Goal: Use online tool/utility: Utilize a website feature to perform a specific function

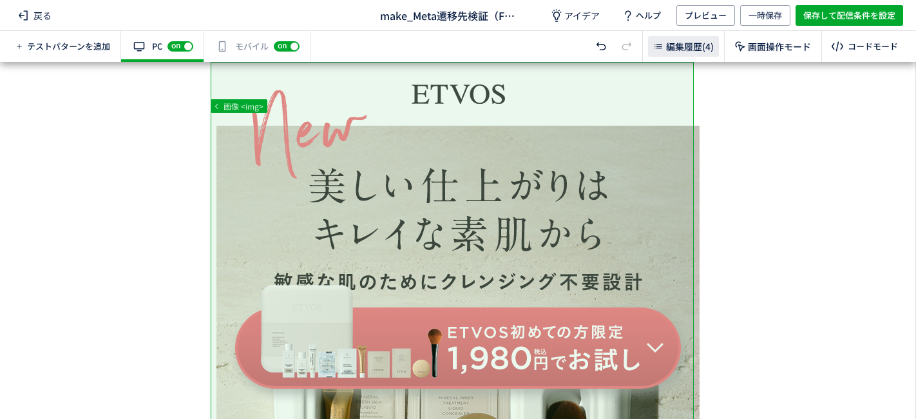
click at [684, 53] on div "編集履歴(4)" at bounding box center [683, 46] width 71 height 21
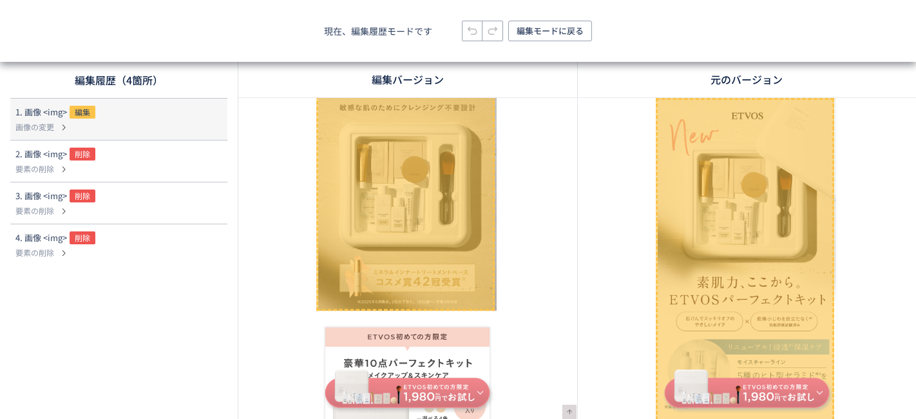
scroll to position [194, 0]
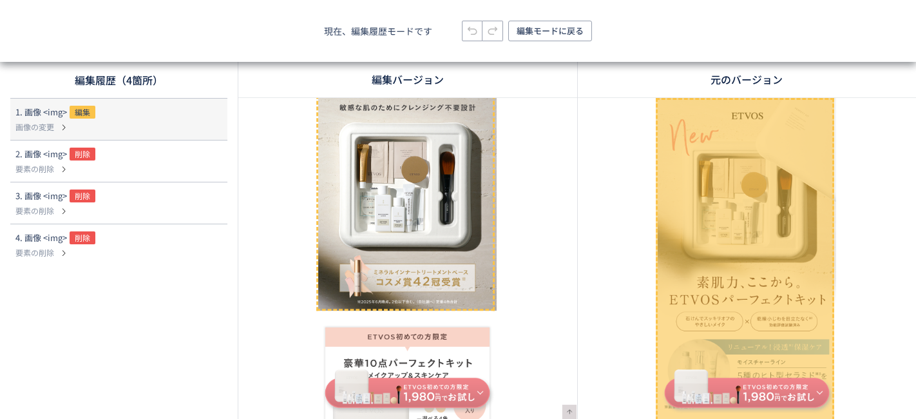
click at [523, 281] on img at bounding box center [696, 288] width 483 height 770
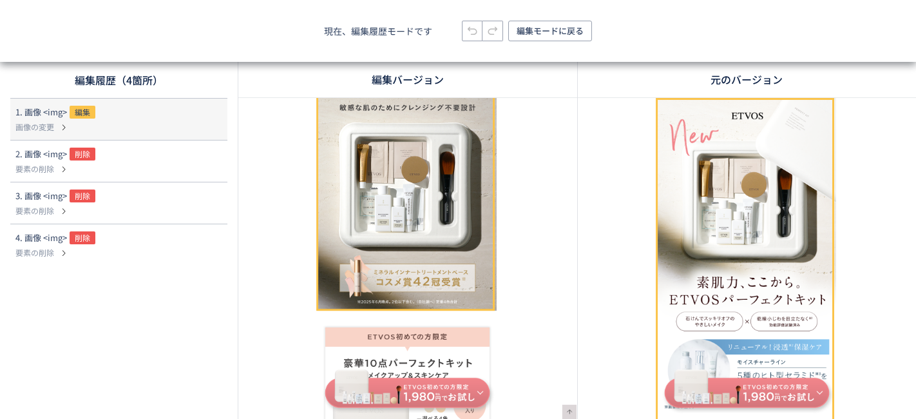
click at [523, 281] on img at bounding box center [696, 288] width 483 height 770
click at [216, 119] on icon at bounding box center [211, 118] width 15 height 15
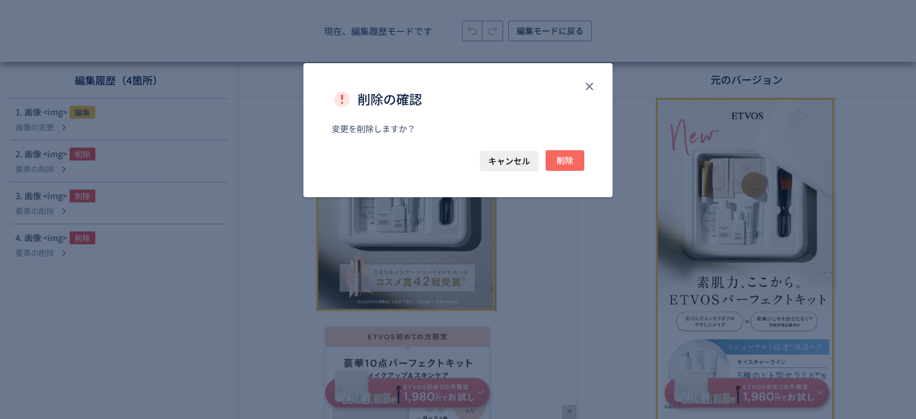
click at [563, 164] on span "削除" at bounding box center [564, 160] width 17 height 21
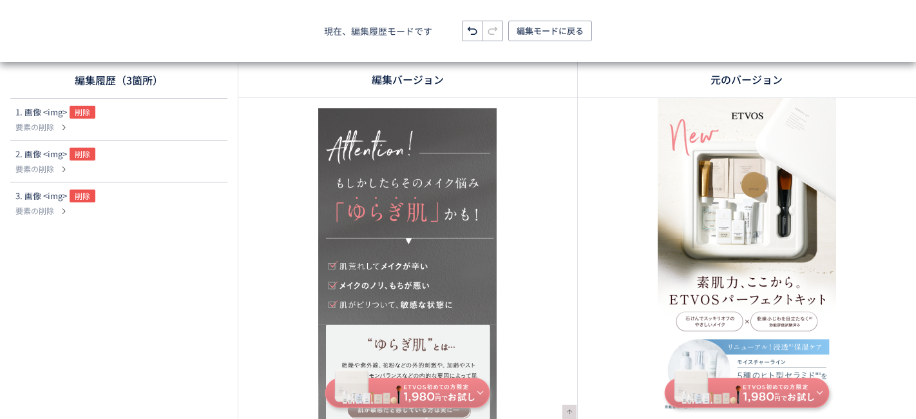
scroll to position [2564, 0]
click at [117, 115] on div "1. 画像 <img> 削除" at bounding box center [98, 113] width 166 height 15
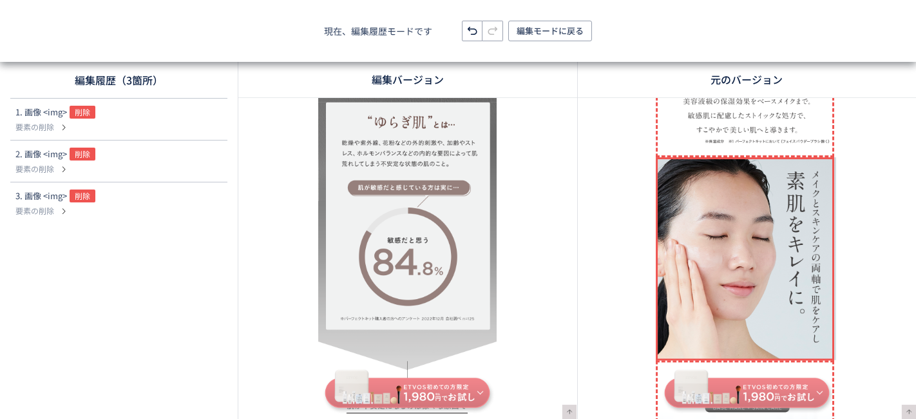
scroll to position [3163, 0]
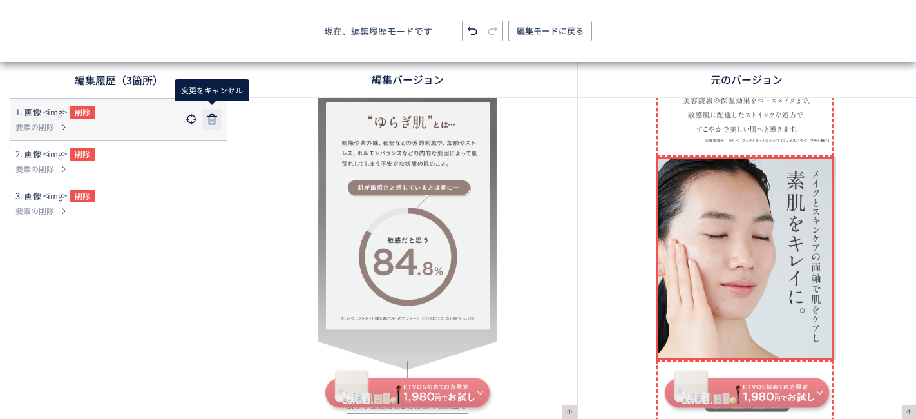
click at [209, 117] on icon at bounding box center [211, 118] width 15 height 15
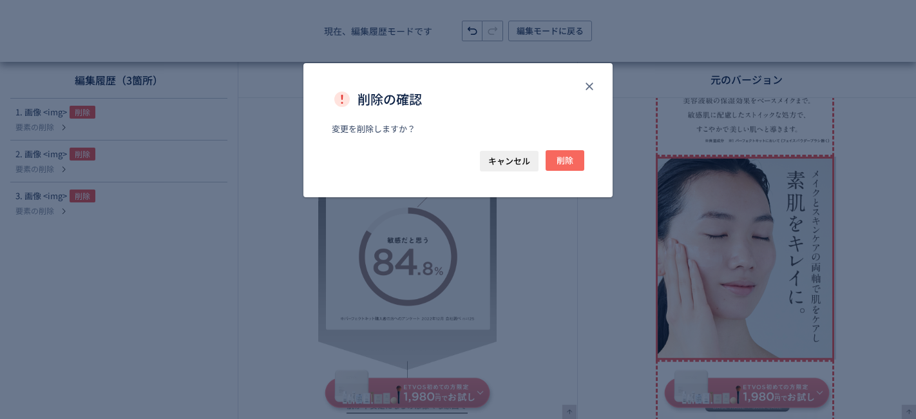
click at [574, 167] on button "削除" at bounding box center [564, 160] width 39 height 21
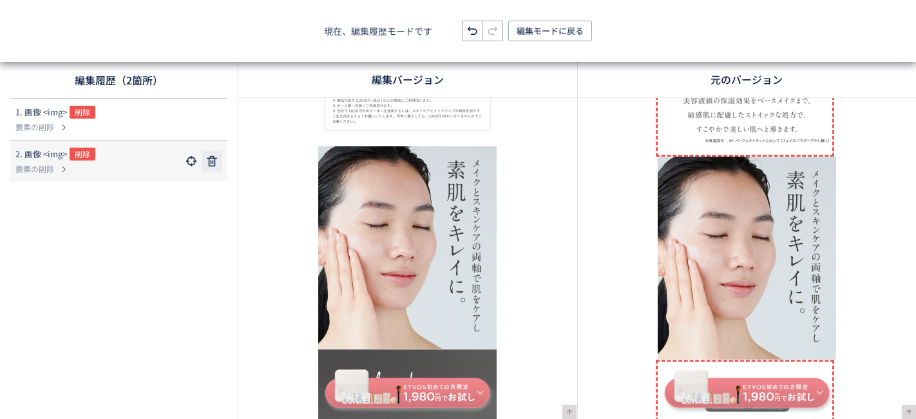
scroll to position [2460, 0]
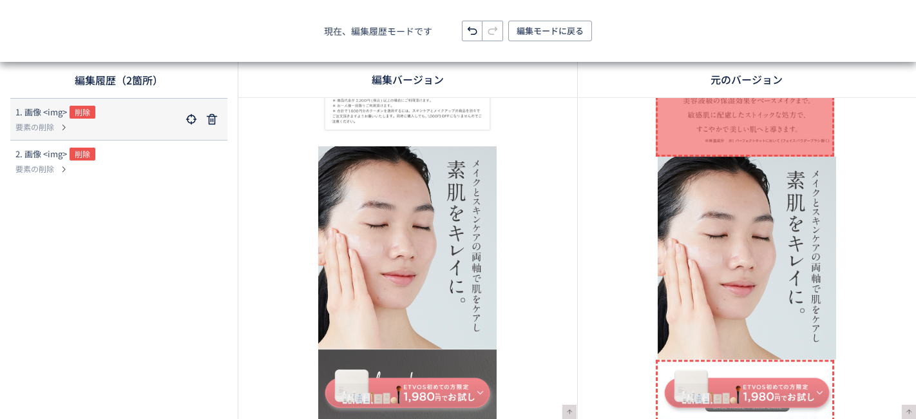
click at [150, 117] on div "1. 画像 <img> 削除" at bounding box center [98, 113] width 166 height 15
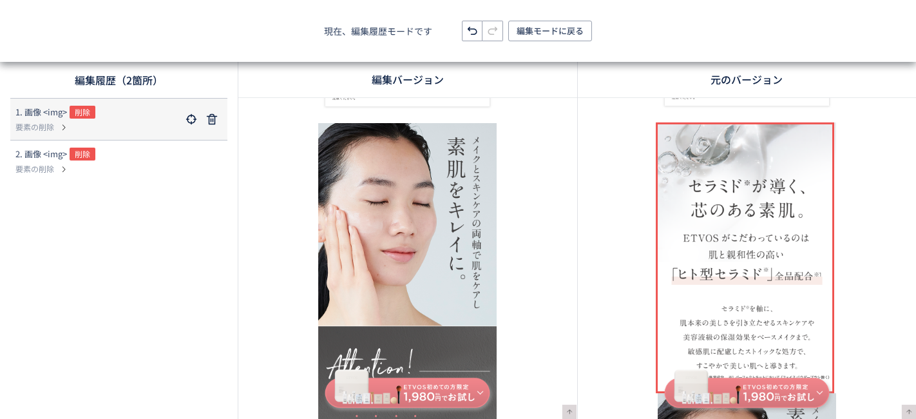
scroll to position [2522, 0]
click at [213, 120] on use at bounding box center [212, 119] width 10 height 10
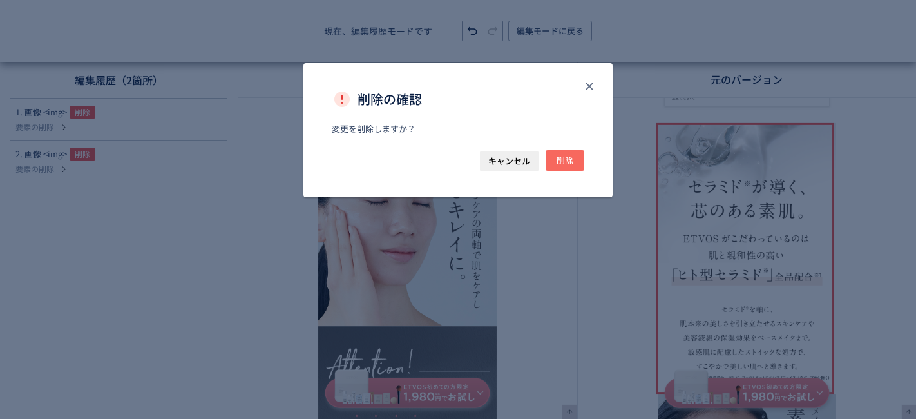
click at [556, 158] on span "削除" at bounding box center [564, 160] width 17 height 21
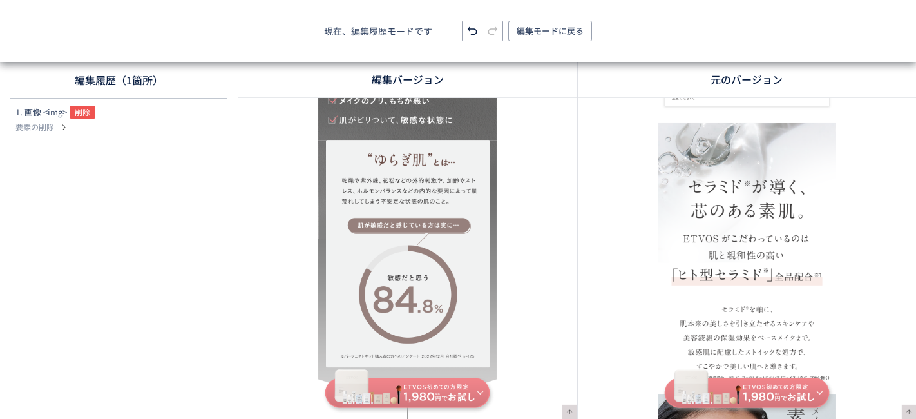
scroll to position [4346, 0]
click at [139, 109] on div "1. 画像 <img> 削除" at bounding box center [98, 113] width 166 height 15
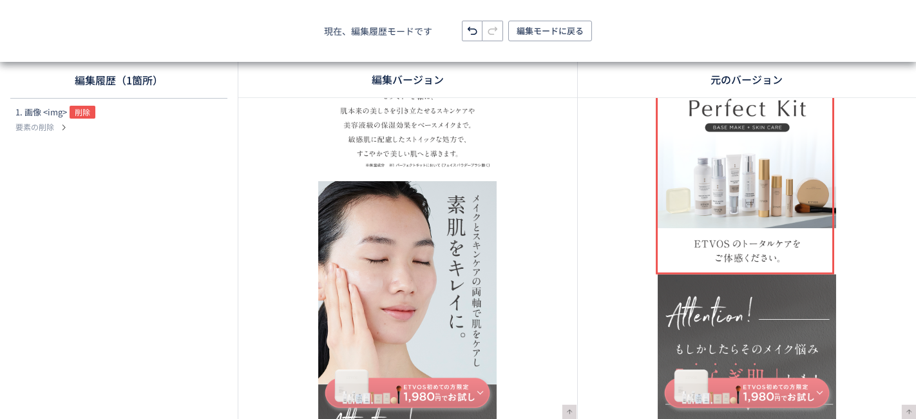
scroll to position [3100, 0]
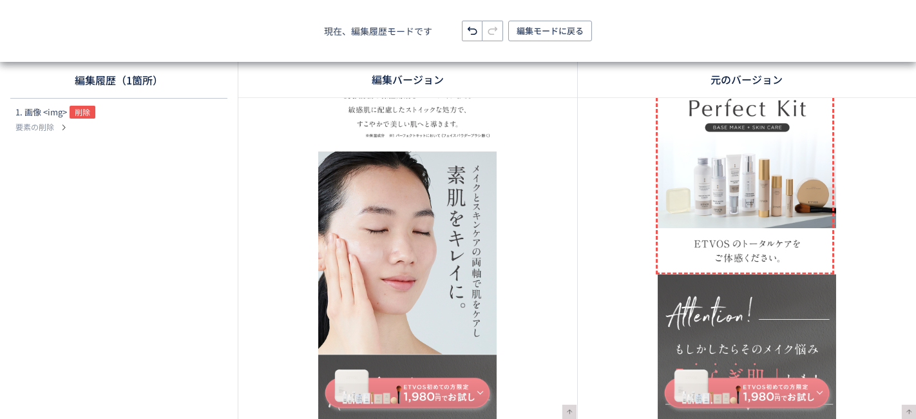
scroll to position [3194, 0]
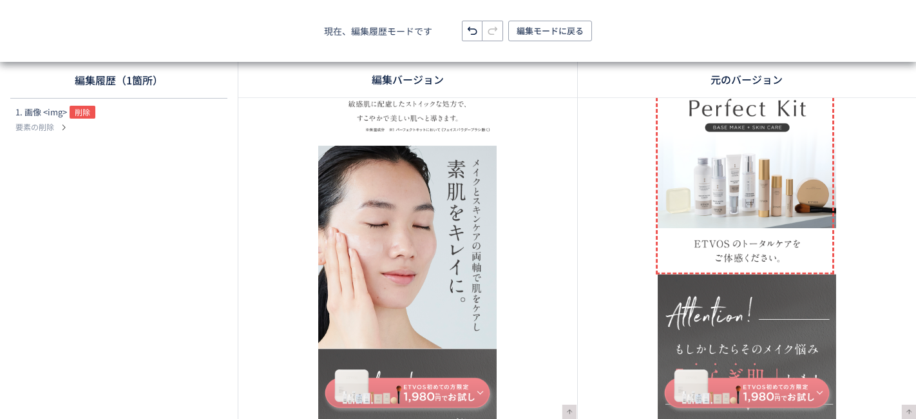
click at [473, 37] on icon at bounding box center [471, 30] width 15 height 15
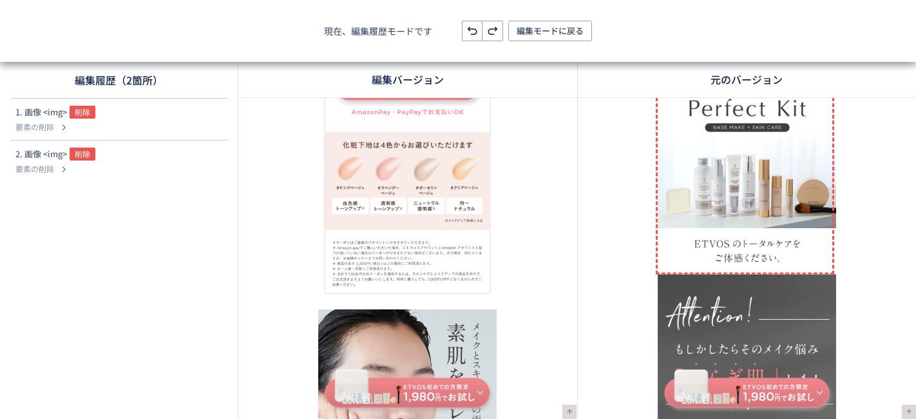
scroll to position [2040, 0]
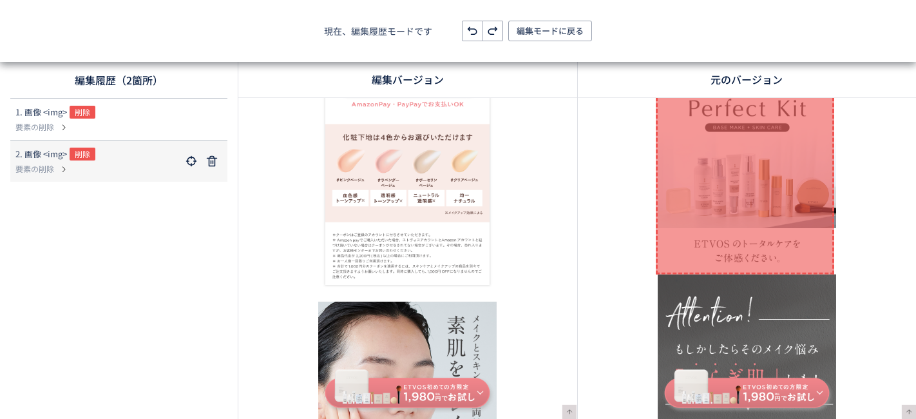
click at [170, 147] on div "2. 画像 <img> 削除" at bounding box center [98, 154] width 166 height 15
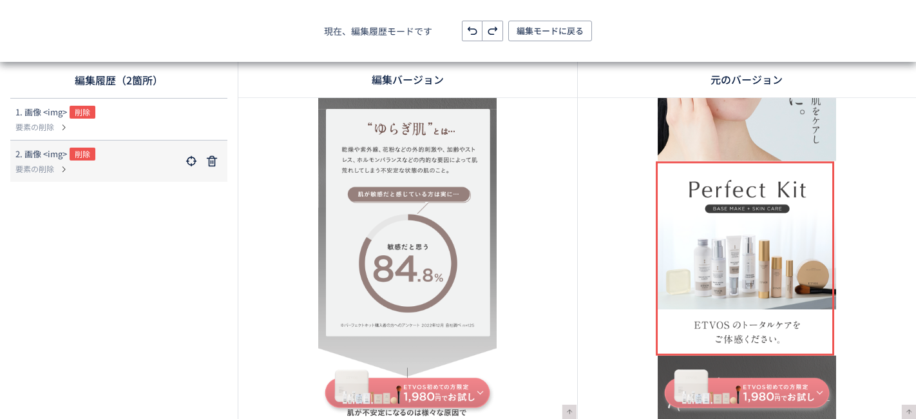
scroll to position [3701, 0]
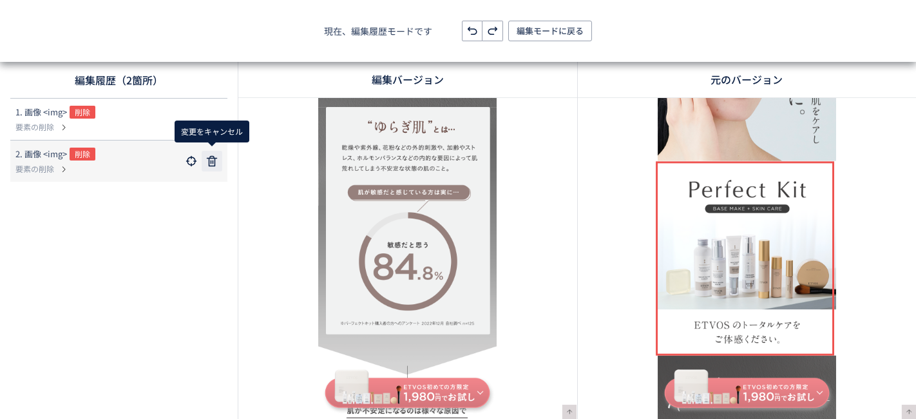
click at [210, 158] on icon at bounding box center [211, 160] width 15 height 15
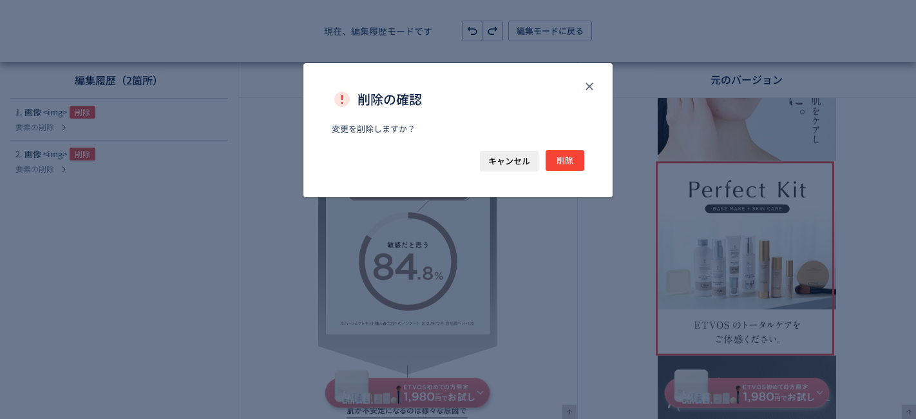
click at [473, 158] on div "キャンセル 削除" at bounding box center [457, 173] width 309 height 47
click at [491, 158] on span "キャンセル" at bounding box center [509, 161] width 42 height 21
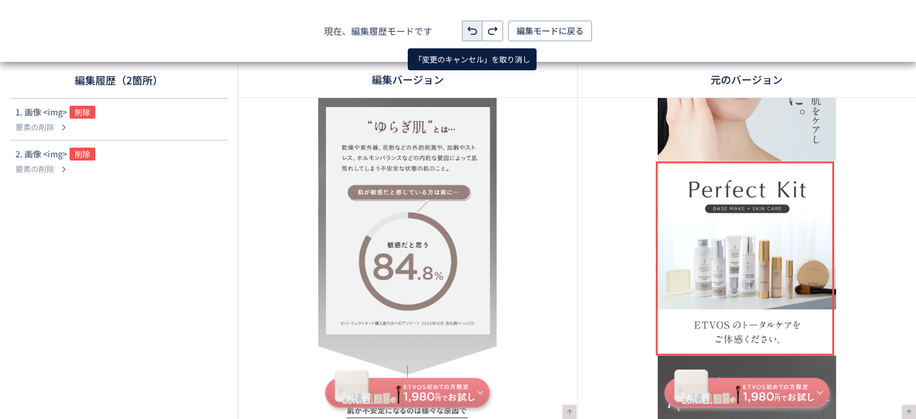
click at [469, 24] on icon at bounding box center [471, 30] width 15 height 15
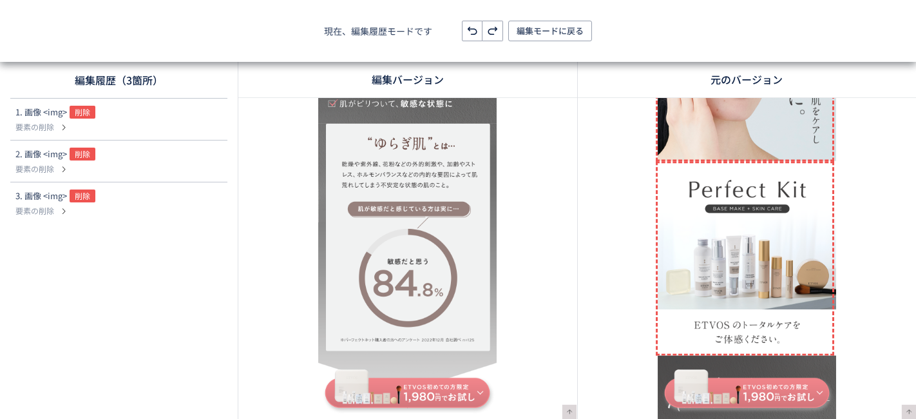
scroll to position [3056, 0]
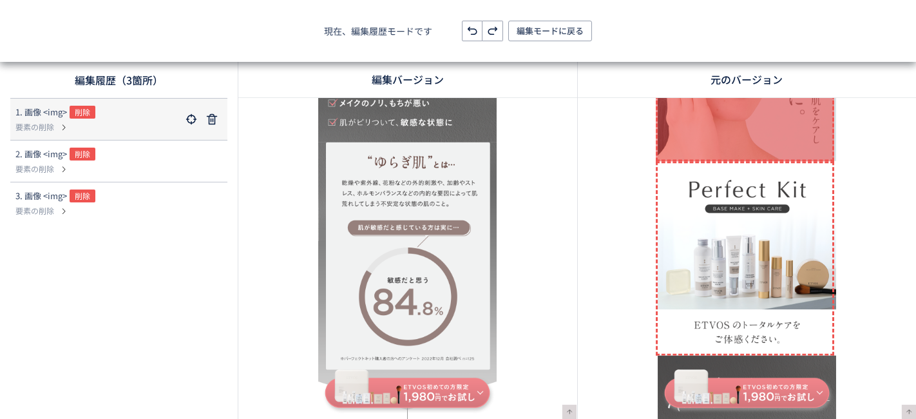
click at [124, 115] on div "1. 画像 <img> 削除" at bounding box center [98, 113] width 166 height 15
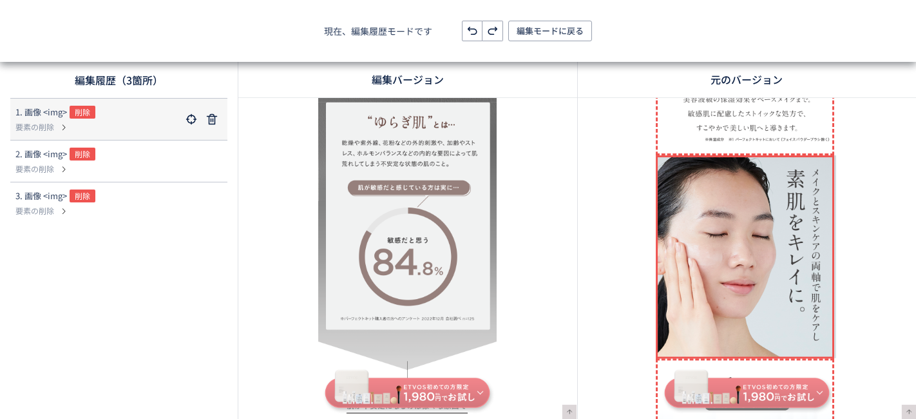
scroll to position [3163, 0]
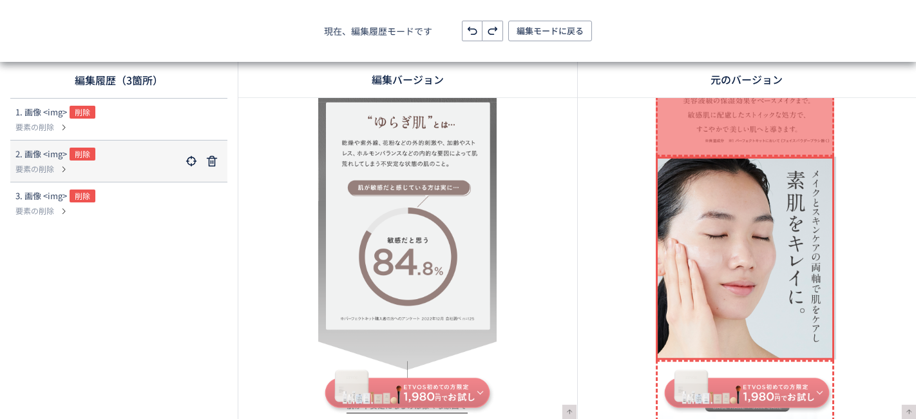
click at [127, 157] on div "2. 画像 <img> 削除" at bounding box center [98, 154] width 166 height 15
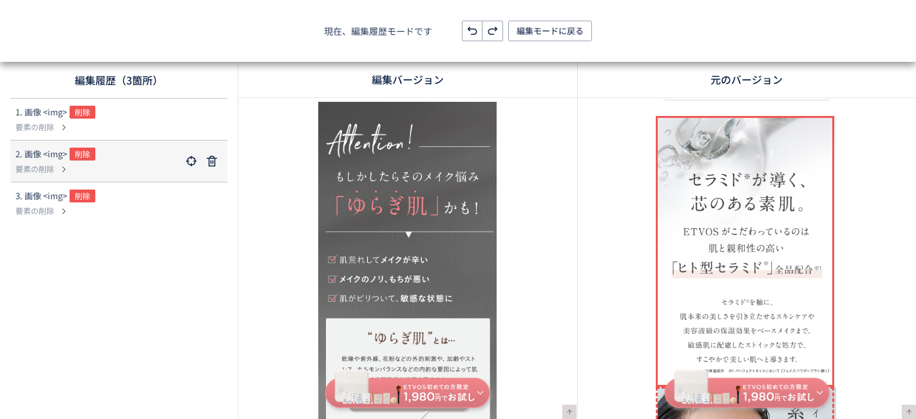
scroll to position [0, 0]
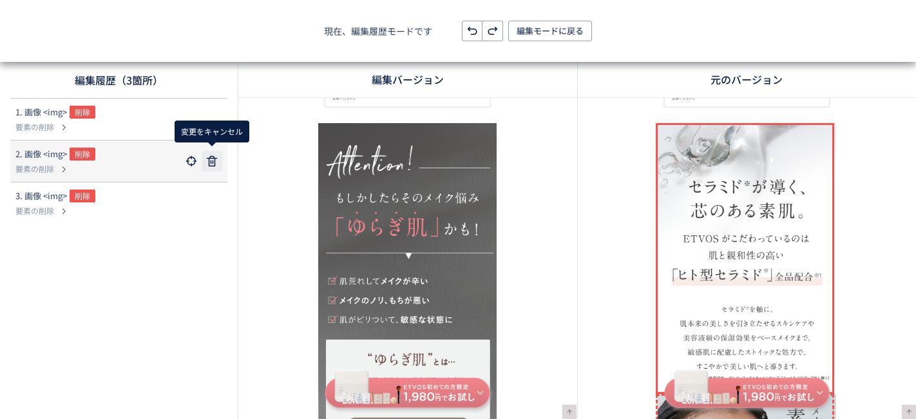
click at [214, 161] on use at bounding box center [212, 161] width 10 height 10
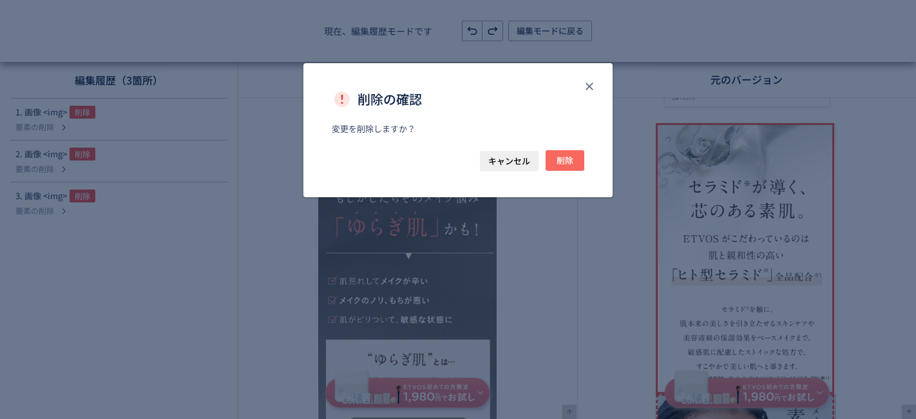
click at [579, 164] on button "削除" at bounding box center [564, 160] width 39 height 21
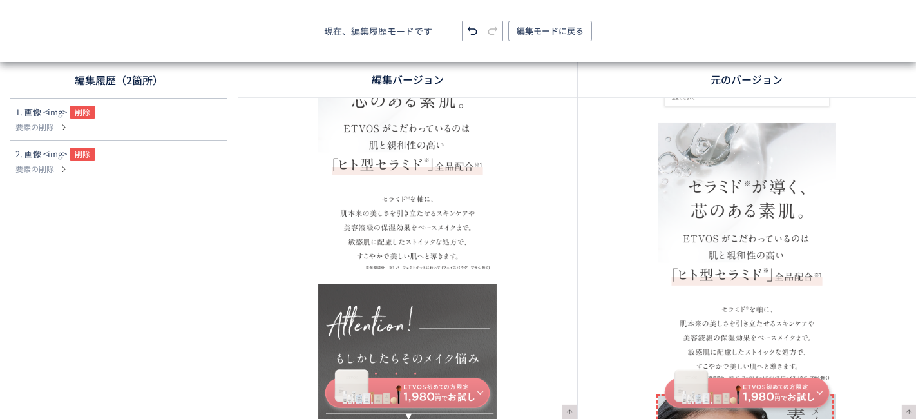
scroll to position [2819, 0]
click at [157, 151] on div "2. 画像 <img> 削除" at bounding box center [98, 154] width 166 height 15
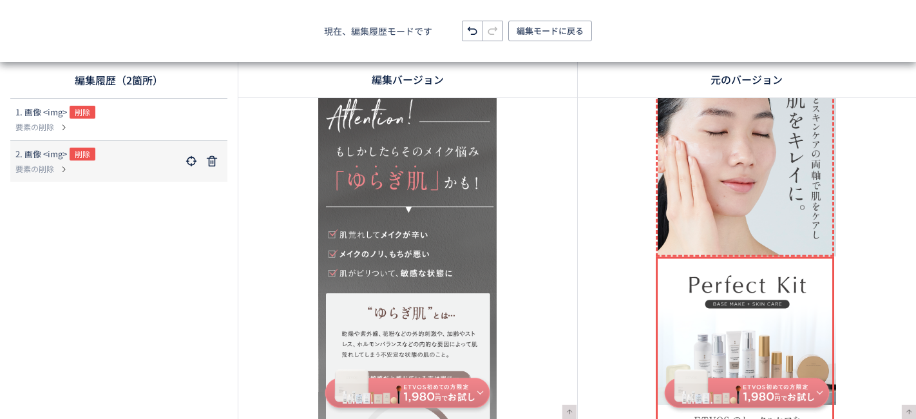
scroll to position [3660, 0]
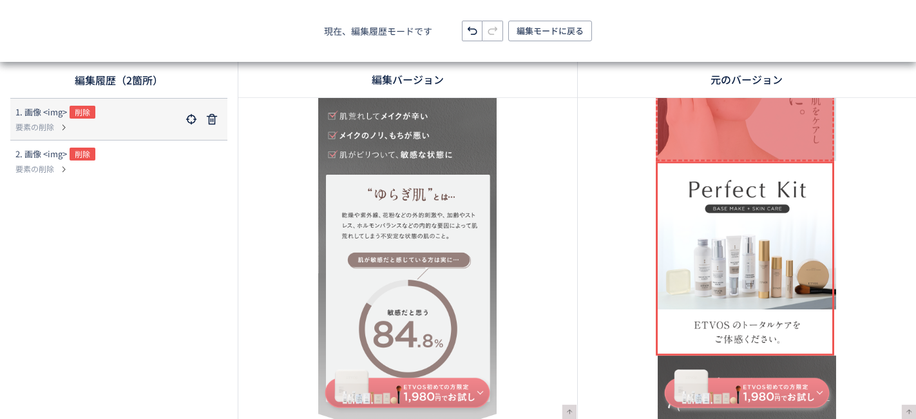
click at [153, 109] on div "1. 画像 <img> 削除" at bounding box center [98, 113] width 166 height 15
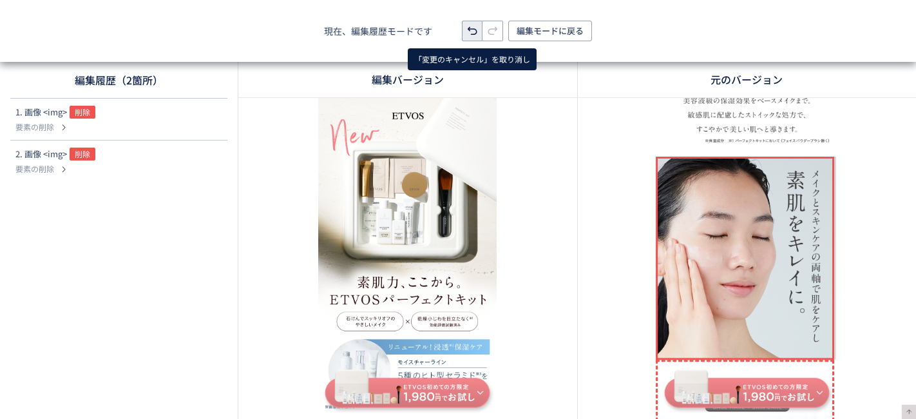
click at [478, 28] on icon at bounding box center [471, 30] width 15 height 15
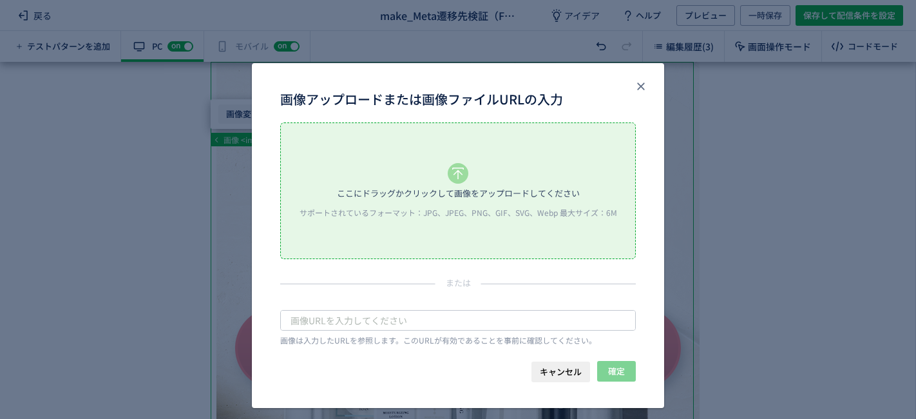
click at [238, 116] on body "戻る make_Meta遷移先検証（FV変更） アイデア ヘルプ プレビュー 一時保存 保存して配信条件を設定 テストパターンを追加 有効な編集箇所が確認され…" at bounding box center [458, 209] width 916 height 419
click at [388, 172] on div "ここにドラッグかクリックして画像をアップロードしてください サポートされているフォーマット：JPG、JPEG、PNG、GIF、SVG、Webp 最大サイズ：6M" at bounding box center [458, 190] width 354 height 135
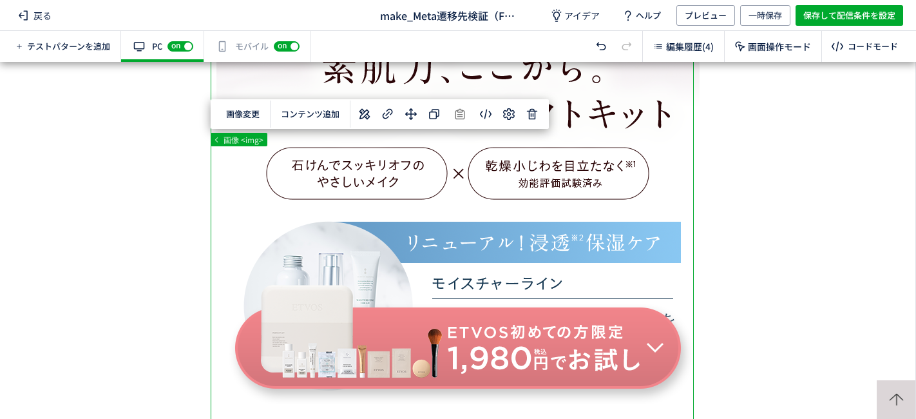
scroll to position [527, 0]
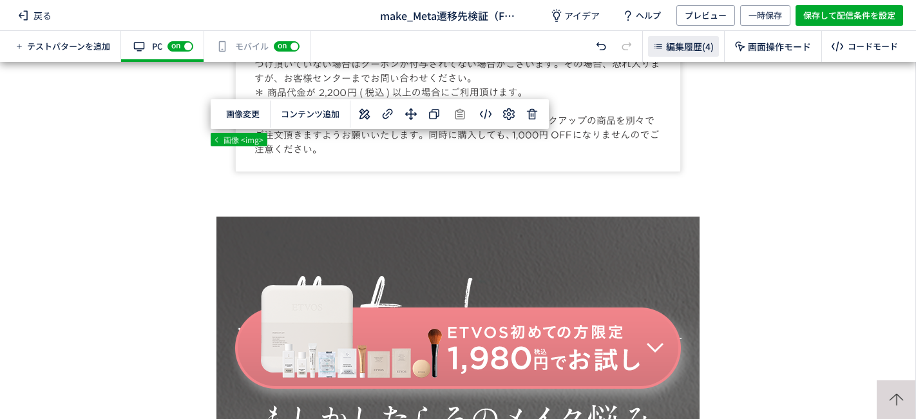
click at [688, 49] on span "編集履歴(4)" at bounding box center [690, 46] width 48 height 13
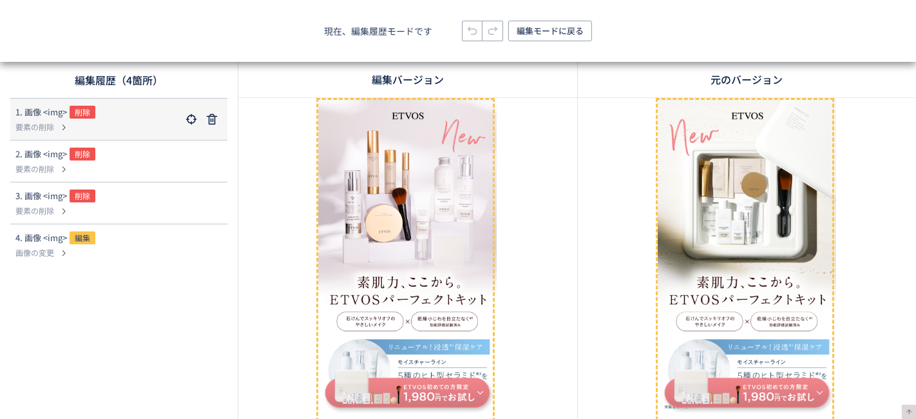
click at [142, 126] on p "要素の削除" at bounding box center [98, 127] width 166 height 12
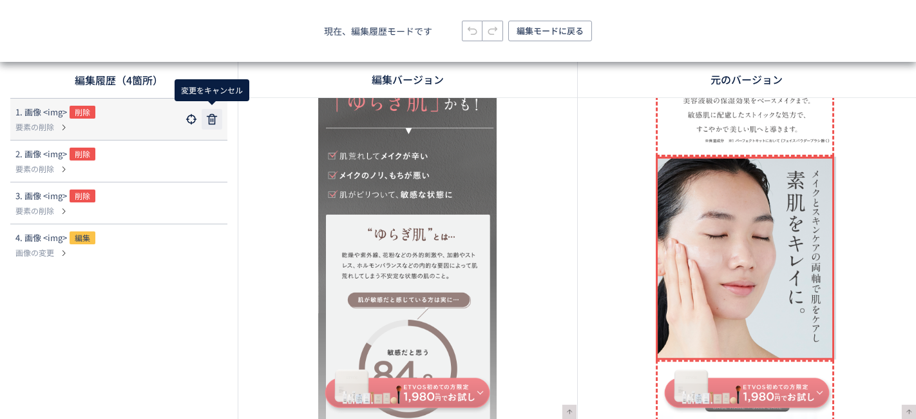
click at [207, 117] on icon at bounding box center [211, 118] width 15 height 15
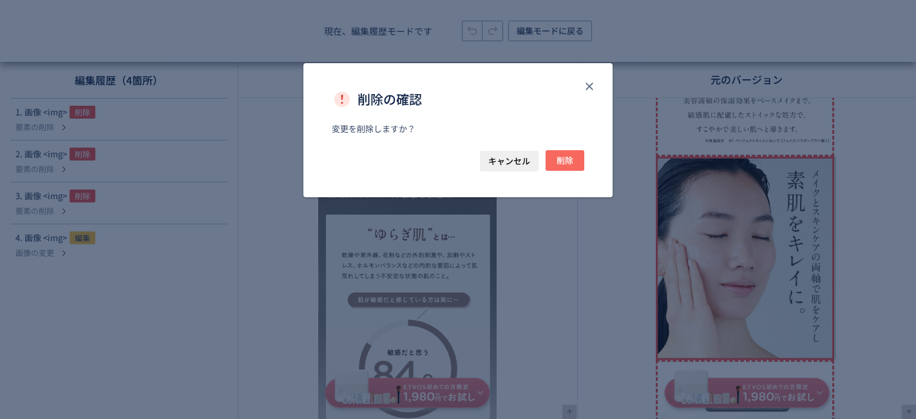
click at [562, 162] on span "削除" at bounding box center [564, 160] width 17 height 21
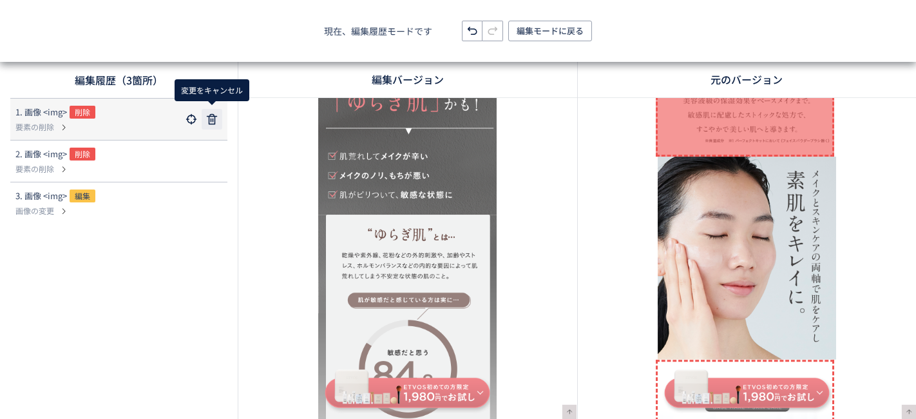
click at [211, 116] on use at bounding box center [212, 119] width 10 height 10
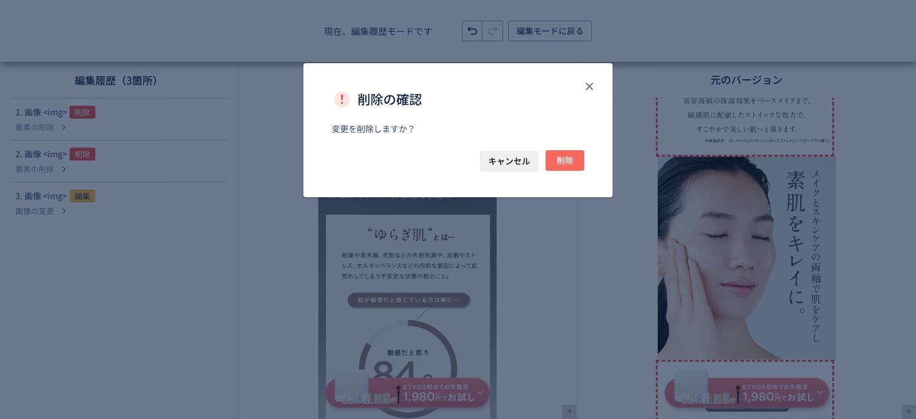
click at [566, 160] on span "削除" at bounding box center [564, 160] width 17 height 21
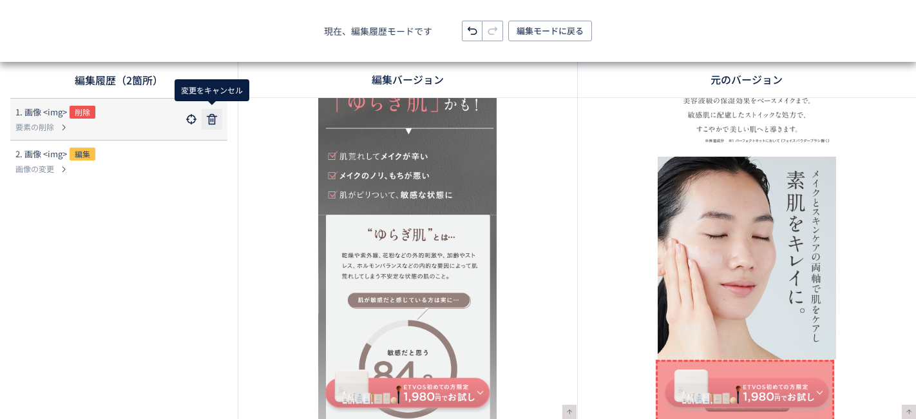
click at [213, 115] on icon at bounding box center [211, 118] width 15 height 15
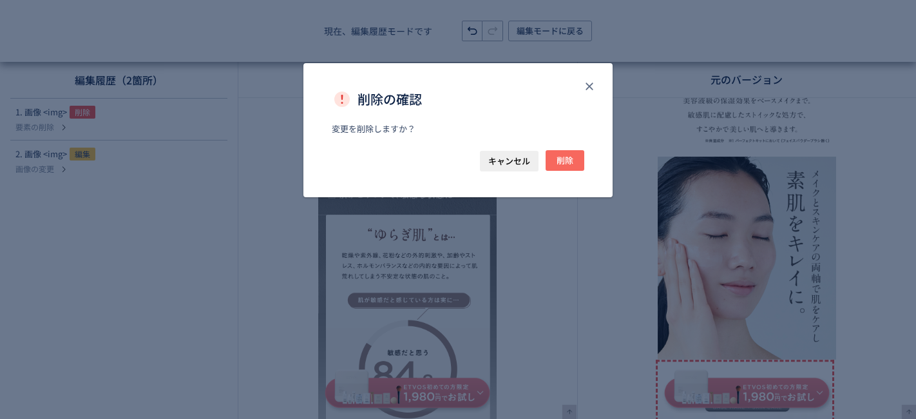
click at [560, 161] on span "削除" at bounding box center [564, 160] width 17 height 21
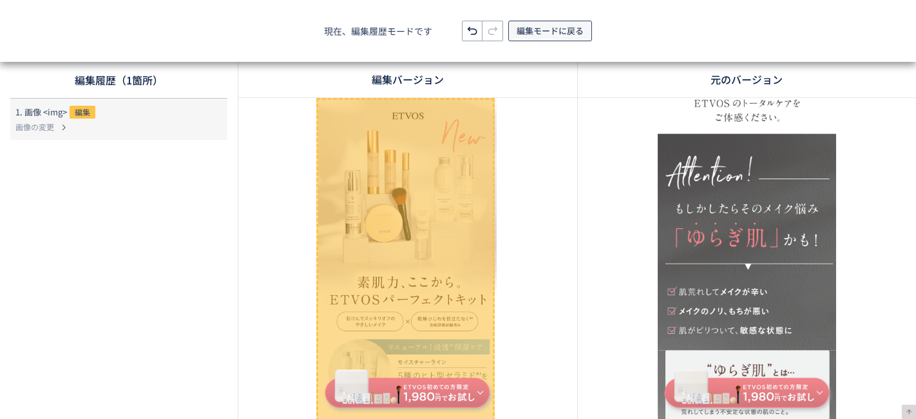
click at [552, 27] on span "編集モードに戻る" at bounding box center [549, 31] width 67 height 21
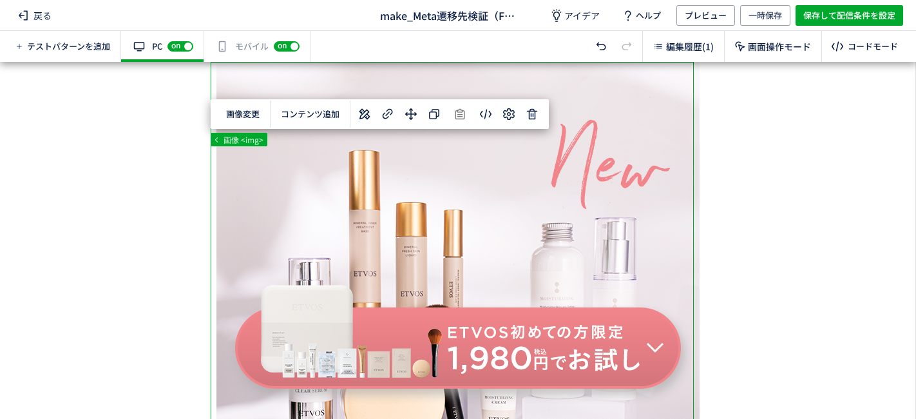
scroll to position [0, 0]
click at [243, 46] on div "有効な編集箇所が確認されません モバイル off on" at bounding box center [257, 46] width 106 height 31
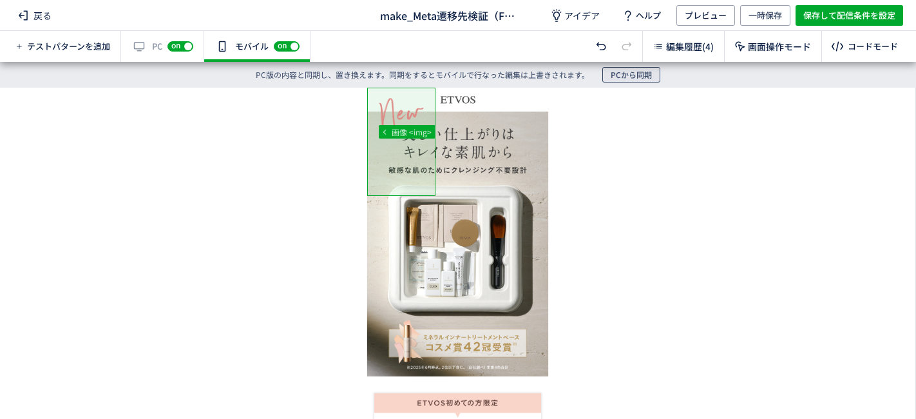
click at [629, 78] on span "PCから同期" at bounding box center [630, 74] width 41 height 15
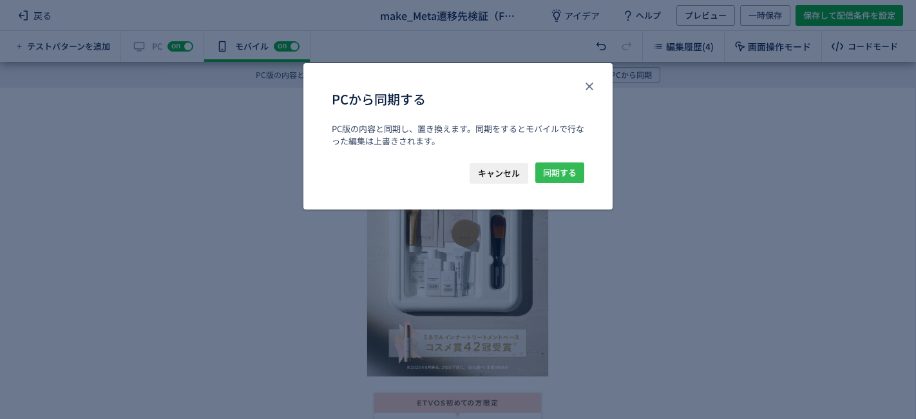
click at [569, 167] on span "同期する" at bounding box center [559, 172] width 33 height 21
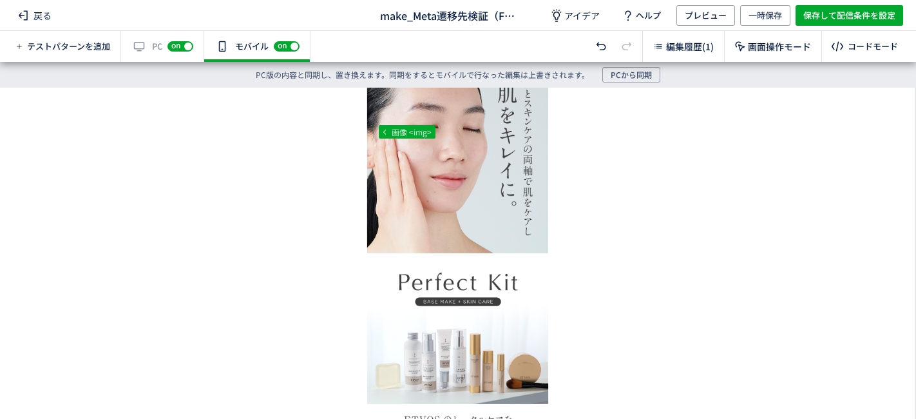
scroll to position [1401, 0]
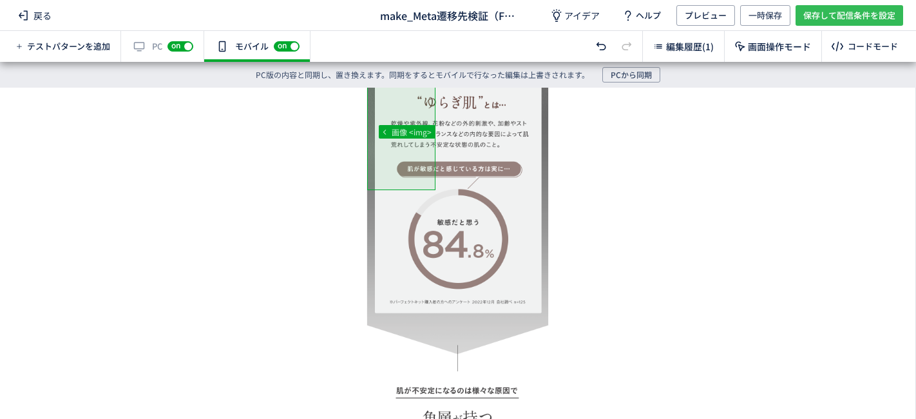
click at [819, 17] on span "保存して配信条件を設定" at bounding box center [849, 15] width 92 height 21
